Goal: Task Accomplishment & Management: Use online tool/utility

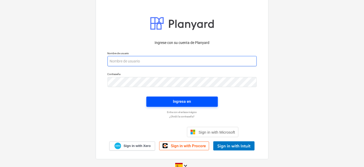
type input "[PERSON_NAME][EMAIL_ADDRESS][DOMAIN_NAME]"
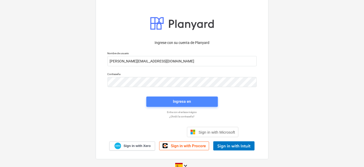
click at [179, 103] on div "Ingresa en" at bounding box center [182, 101] width 18 height 7
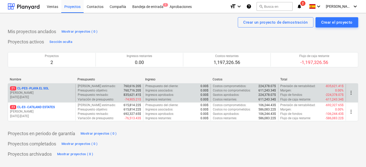
click at [47, 98] on p "[DATE] - [DATE]" at bounding box center [41, 97] width 63 height 4
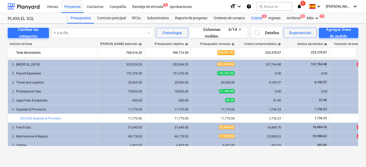
click at [256, 16] on div "Costos 3" at bounding box center [256, 18] width 17 height 10
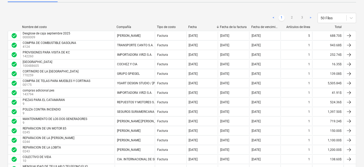
scroll to position [66, 0]
